Goal: Transaction & Acquisition: Download file/media

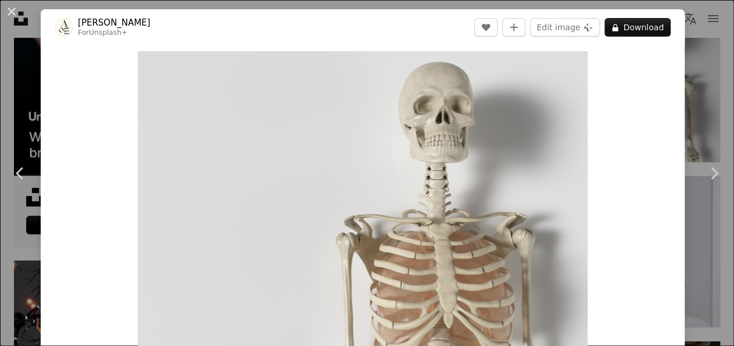
scroll to position [255, 0]
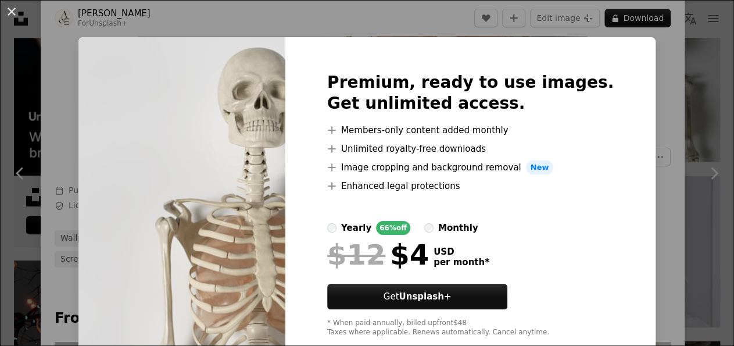
click at [659, 56] on div "An X shape Premium, ready to use images. Get unlimited access. A plus sign Memb…" at bounding box center [367, 173] width 734 height 346
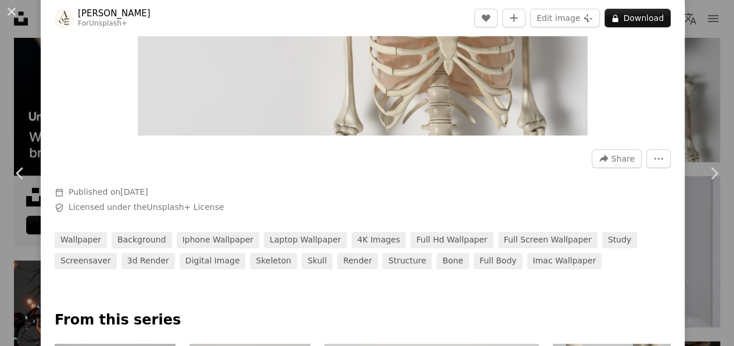
scroll to position [254, 0]
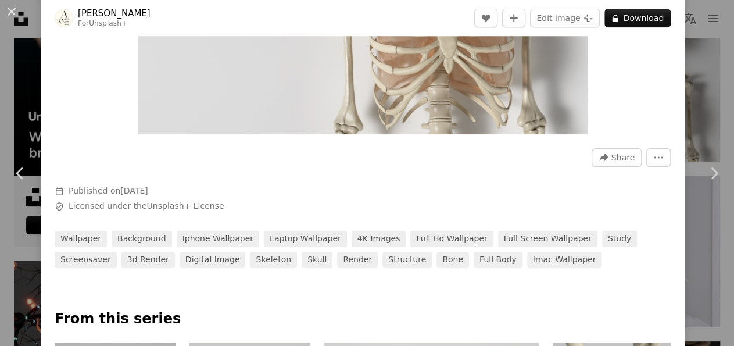
click at [691, 62] on div "An X shape Chevron left Chevron right [PERSON_NAME] For Unsplash+ A heart A plu…" at bounding box center [367, 173] width 734 height 346
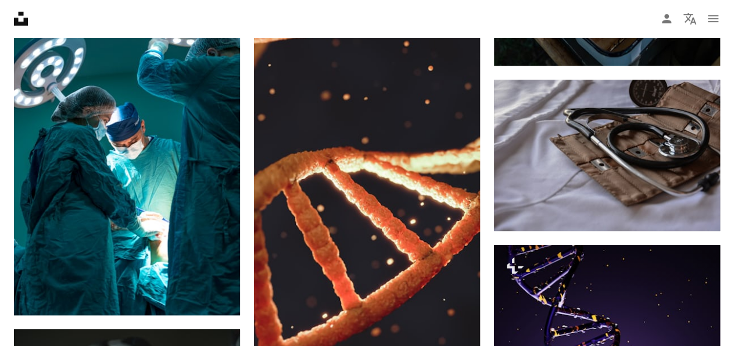
scroll to position [2578, 0]
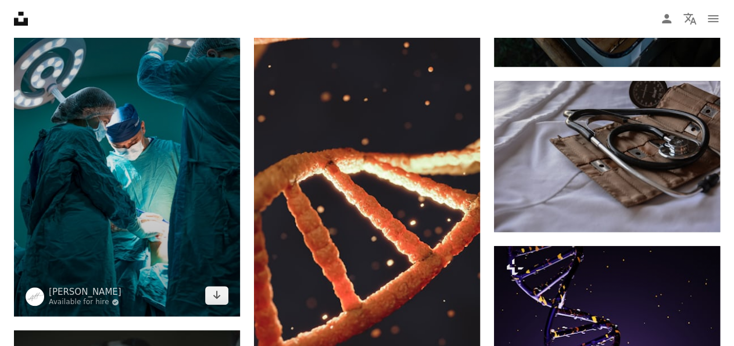
click at [203, 285] on img at bounding box center [127, 146] width 226 height 339
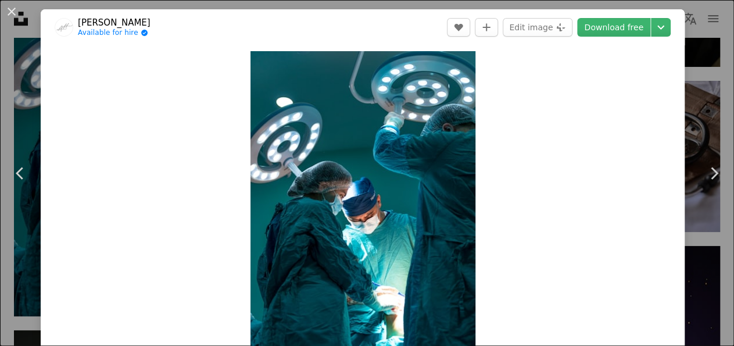
click at [229, 285] on div "Zoom in" at bounding box center [363, 219] width 644 height 349
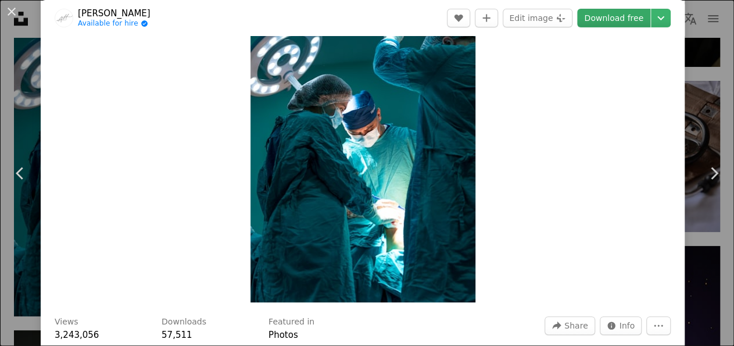
click at [620, 17] on link "Download free" at bounding box center [613, 18] width 73 height 19
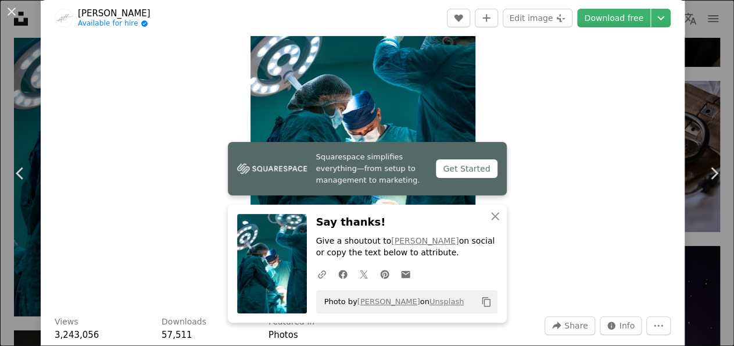
click at [602, 242] on div "Zoom in" at bounding box center [363, 133] width 644 height 349
click at [663, 17] on icon "Chevron down" at bounding box center [660, 18] width 19 height 14
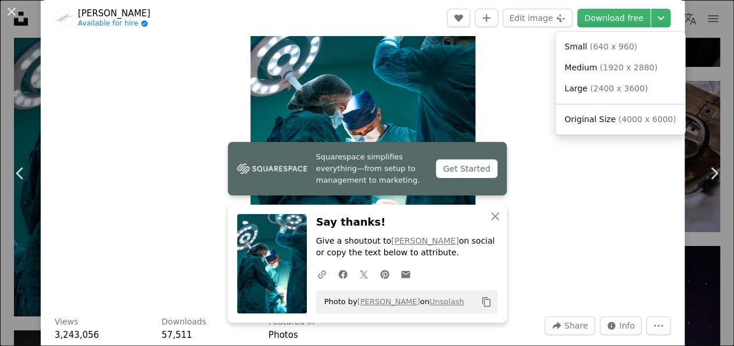
click at [633, 124] on span "( 4000 x 6000 )" at bounding box center [647, 118] width 58 height 9
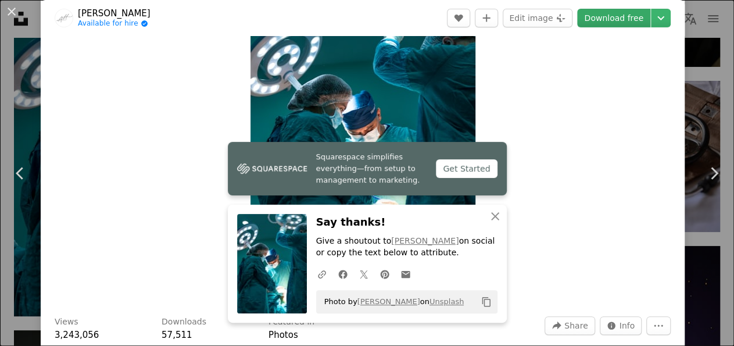
click at [619, 23] on link "Download free" at bounding box center [613, 18] width 73 height 19
click at [620, 22] on link "Download free" at bounding box center [613, 18] width 73 height 19
click at [500, 215] on icon "An X shape" at bounding box center [495, 216] width 14 height 14
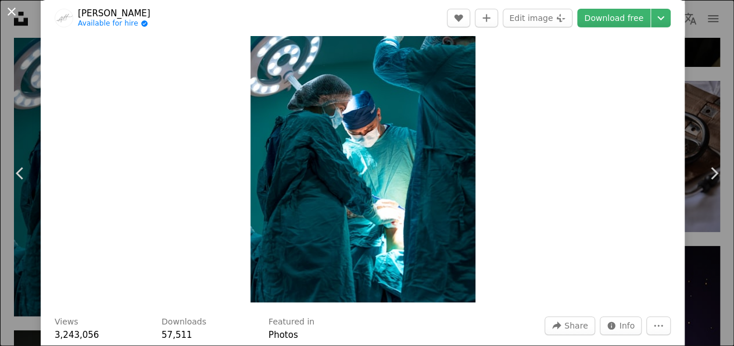
click at [17, 6] on button "An X shape" at bounding box center [12, 12] width 14 height 14
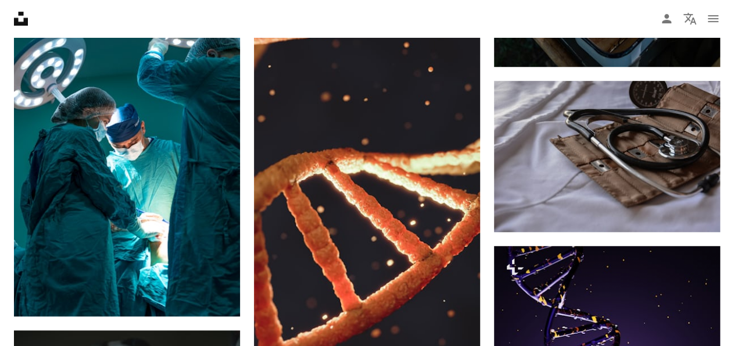
scroll to position [2578, 0]
